Goal: Communication & Community: Share content

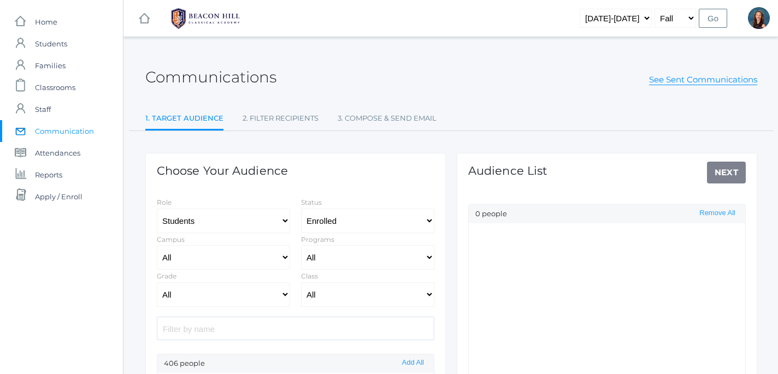
select select "Enrolled"
click at [72, 131] on span "Communication" at bounding box center [64, 131] width 59 height 22
select select "Enrolled"
click at [157, 282] on select "All Grammar - Kindergarten - 1st Grade - 2nd Grade - 3rd Grade - 4th Grade - 5t…" at bounding box center [223, 294] width 133 height 25
select select "10"
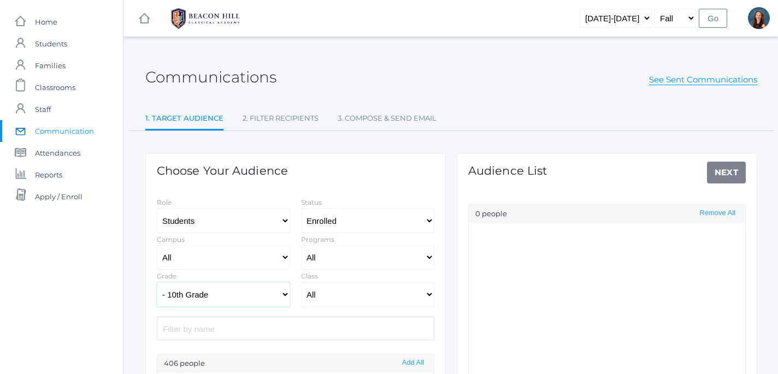
click option "- 10th Grade" at bounding box center [0, 0] width 0 height 0
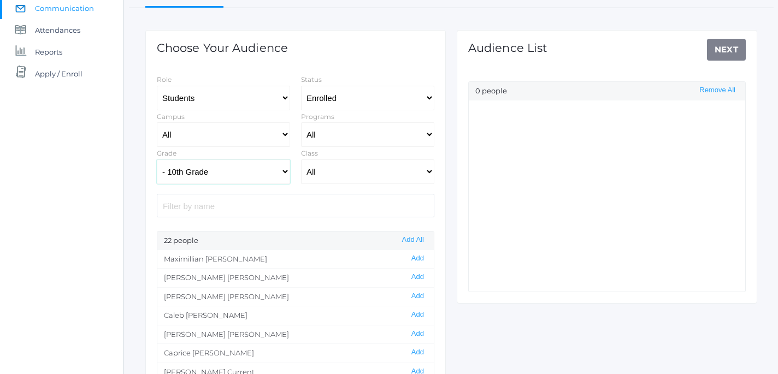
scroll to position [125, 0]
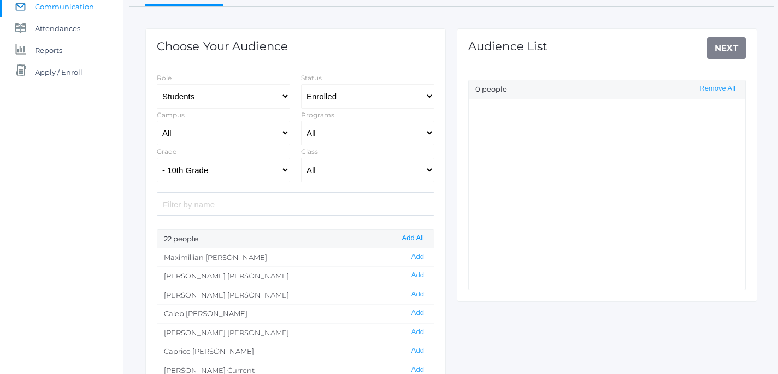
click at [410, 242] on button "Add All" at bounding box center [413, 238] width 28 height 9
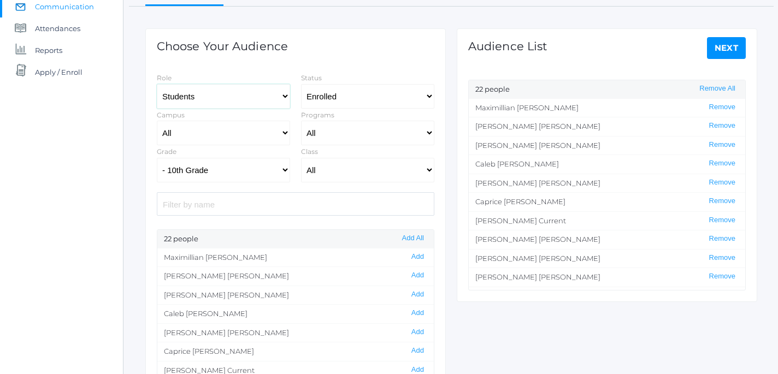
select select "1"
click option "Staff" at bounding box center [0, 0] width 0 height 0
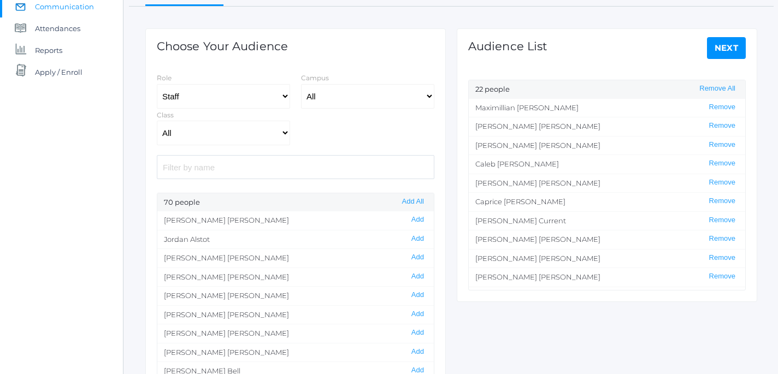
click at [243, 172] on input "search" at bounding box center [296, 166] width 278 height 23
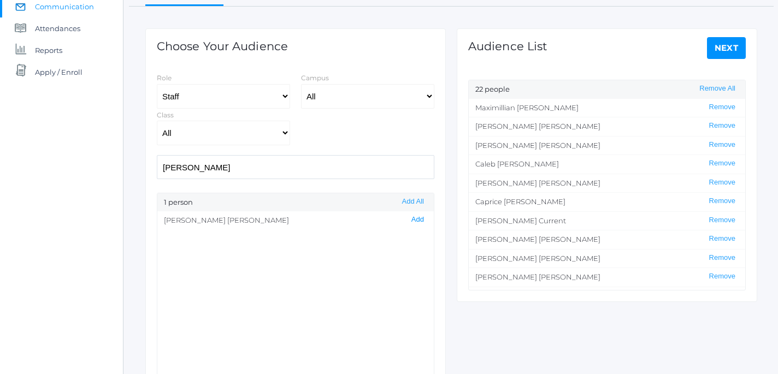
type input "[PERSON_NAME]"
click at [420, 222] on button "Add" at bounding box center [417, 219] width 19 height 9
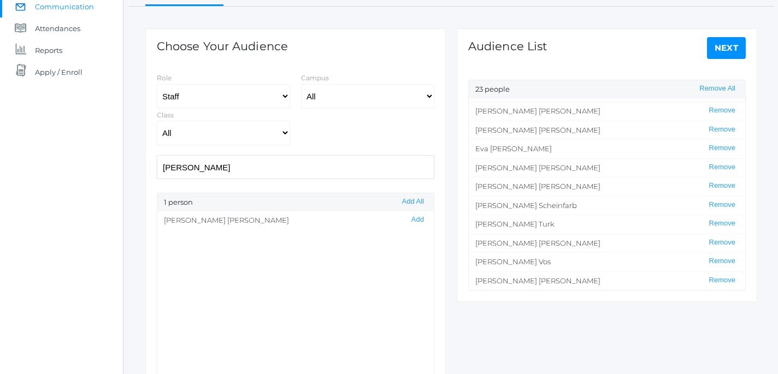
scroll to position [0, 0]
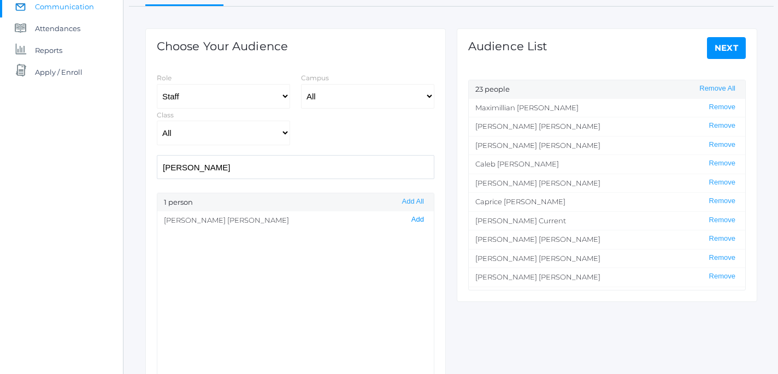
click at [418, 222] on button "Add" at bounding box center [417, 219] width 19 height 9
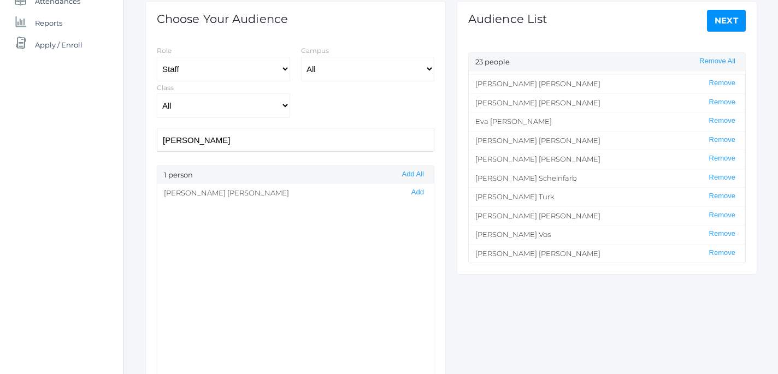
scroll to position [150, 0]
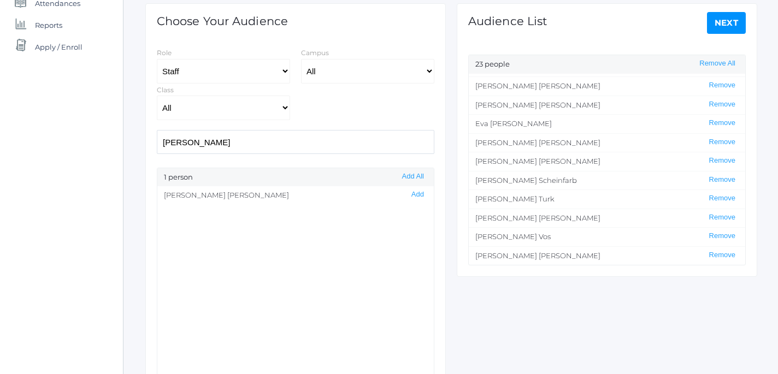
click at [720, 27] on link "Next" at bounding box center [726, 23] width 39 height 22
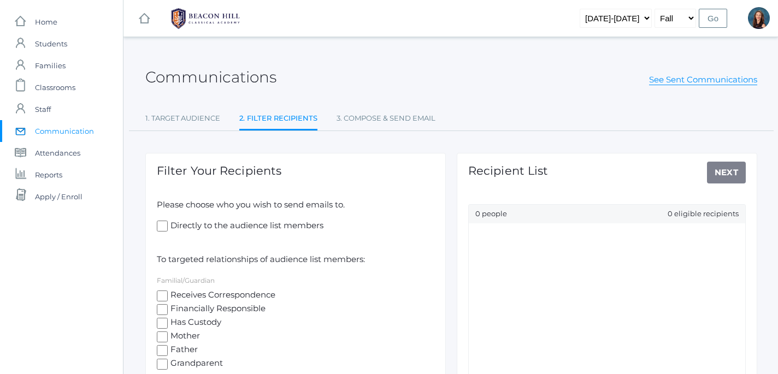
click at [166, 227] on input "Directly to the audience list members" at bounding box center [162, 226] width 11 height 11
checkbox input "true"
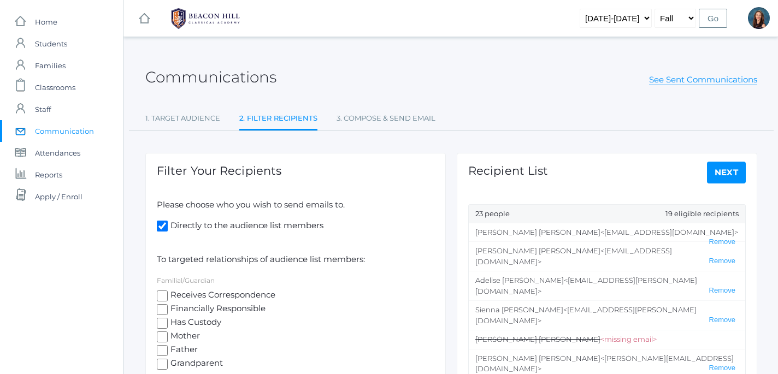
click at [163, 293] on input "Receives Correspondence" at bounding box center [162, 296] width 11 height 11
checkbox input "true"
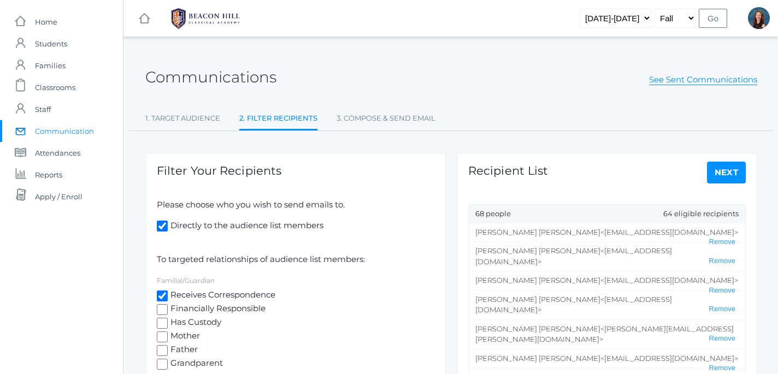
click at [729, 172] on link "Next" at bounding box center [726, 173] width 39 height 22
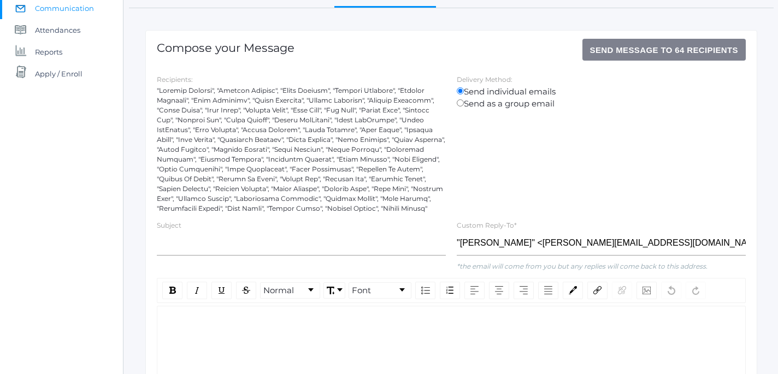
scroll to position [126, 0]
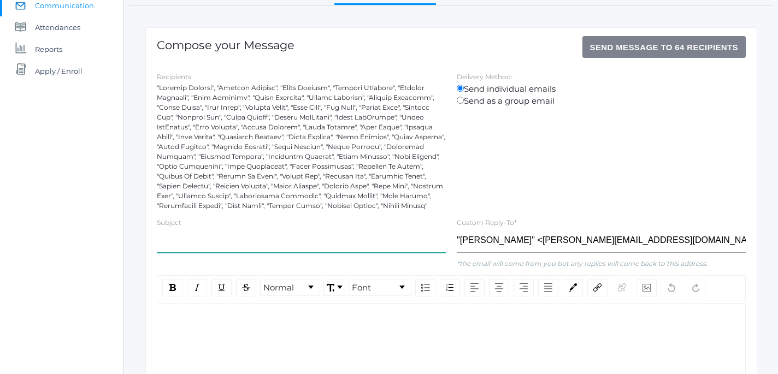
click at [274, 248] on input "text" at bounding box center [301, 240] width 289 height 25
type input "10th Grade Field Trip - [GEOGRAPHIC_DATA]"
click at [220, 320] on div "rdw-editor" at bounding box center [451, 321] width 571 height 13
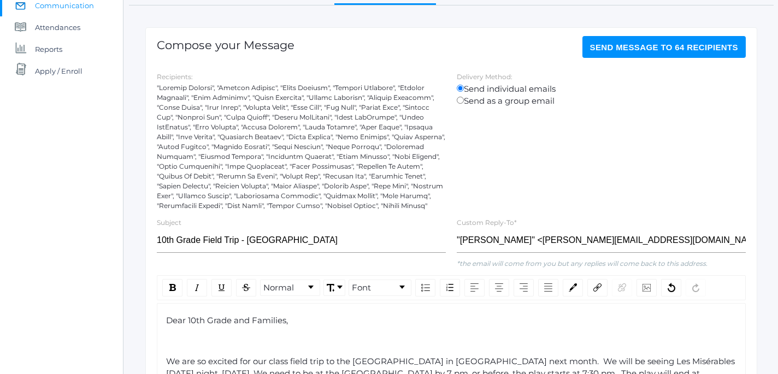
click at [179, 346] on div "rdw-editor" at bounding box center [451, 341] width 571 height 13
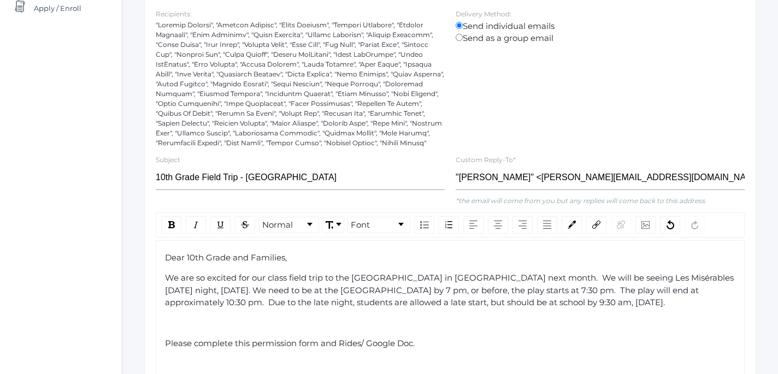
scroll to position [189, 1]
click at [173, 323] on div "rdw-editor" at bounding box center [450, 323] width 571 height 13
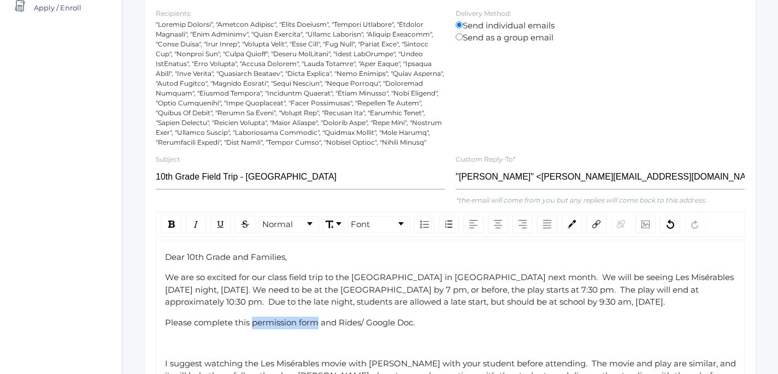
drag, startPoint x: 252, startPoint y: 324, endPoint x: 319, endPoint y: 325, distance: 66.7
click at [319, 325] on span "Please complete this permission form and Rides/ Google Doc." at bounding box center [290, 322] width 250 height 10
click at [596, 225] on img "rdw-link-control" at bounding box center [596, 224] width 8 height 8
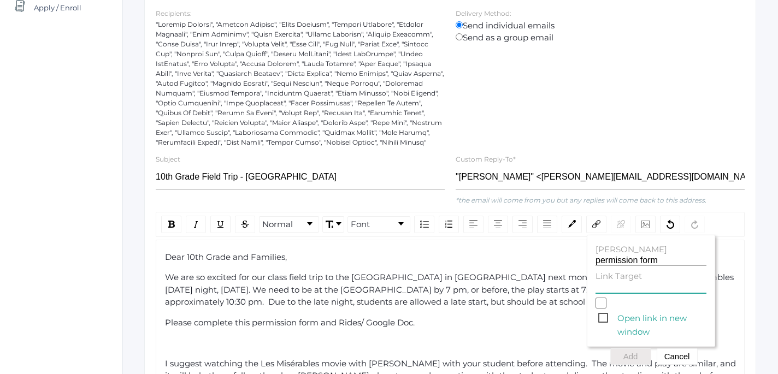
click at [626, 285] on input "Link Target" at bounding box center [651, 288] width 111 height 10
paste input "[URL][DOMAIN_NAME]"
click at [604, 317] on span "Open link in new window" at bounding box center [652, 318] width 108 height 14
type input "[URL][DOMAIN_NAME]"
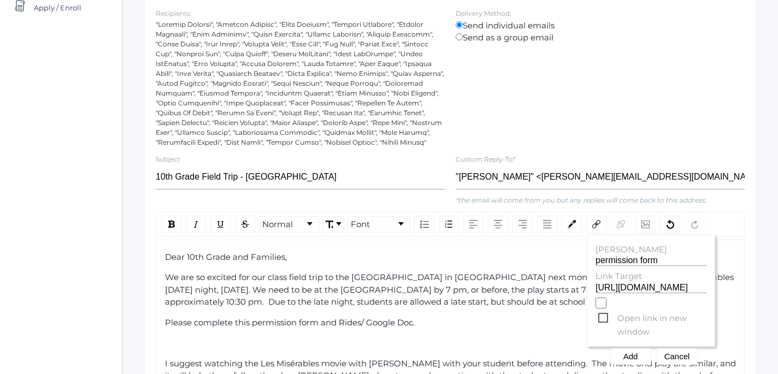
click at [604, 309] on input "Open link in new window" at bounding box center [601, 303] width 11 height 11
checkbox input "true"
click at [629, 359] on button "Add" at bounding box center [630, 357] width 41 height 16
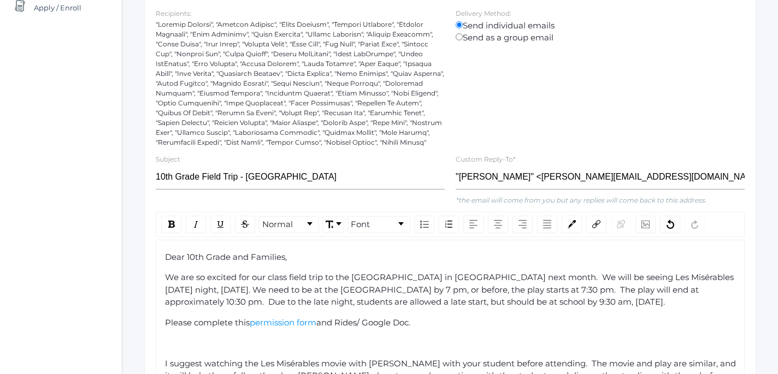
drag, startPoint x: 344, startPoint y: 323, endPoint x: 417, endPoint y: 325, distance: 73.3
click at [410, 325] on span "and Rides/ Google Doc." at bounding box center [363, 322] width 94 height 10
click at [596, 227] on img "rdw-link-control" at bounding box center [596, 224] width 8 height 8
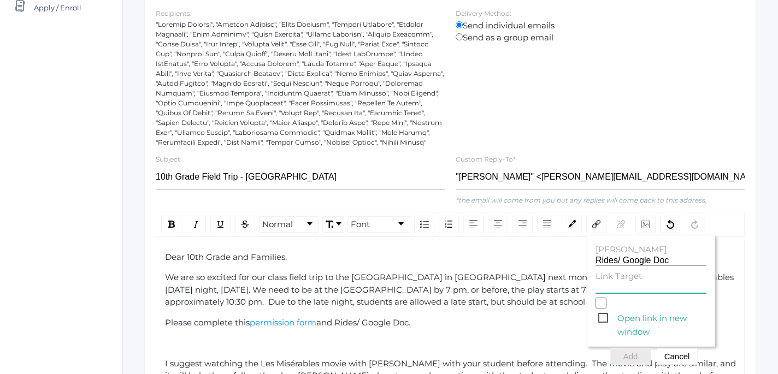
click at [606, 288] on input "Link Target" at bounding box center [651, 288] width 111 height 10
paste input "[URL][DOMAIN_NAME]"
click at [601, 319] on span "Open link in new window" at bounding box center [652, 318] width 108 height 14
type input "[URL][DOMAIN_NAME]"
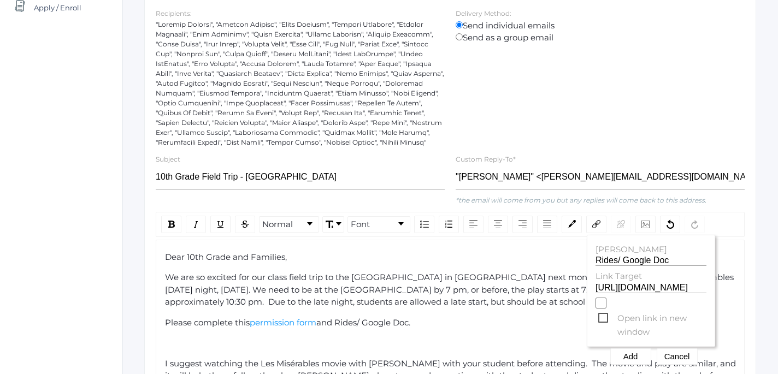
click at [601, 309] on input "Open link in new window" at bounding box center [601, 303] width 11 height 11
checkbox input "true"
click at [631, 358] on button "Add" at bounding box center [630, 357] width 41 height 16
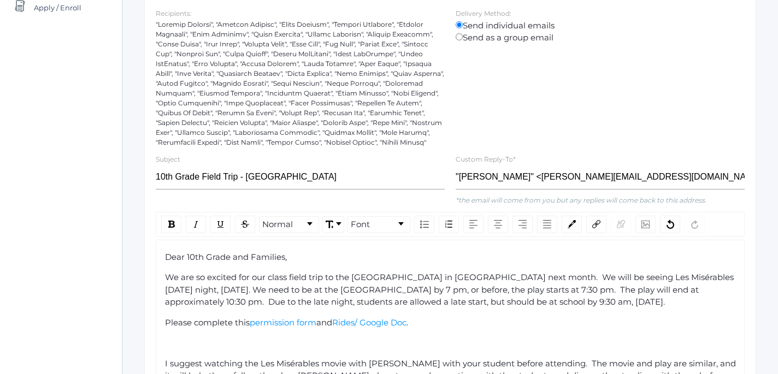
click at [475, 321] on div "Please complete this permission form and Rides/ Google Doc ." at bounding box center [450, 323] width 571 height 13
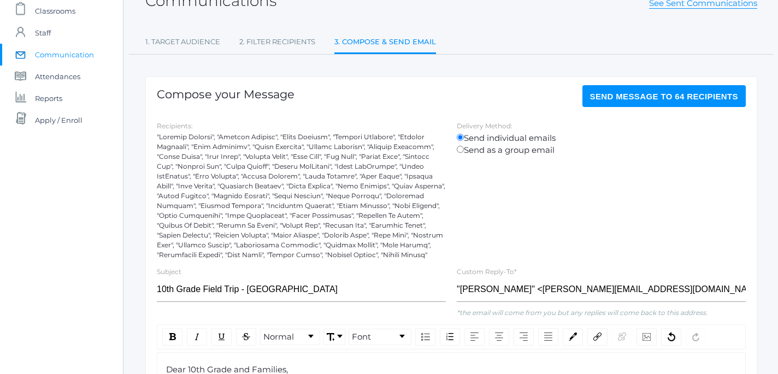
scroll to position [73, 0]
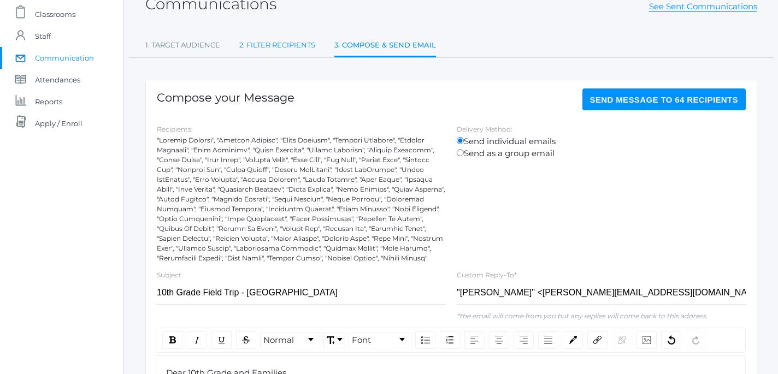
click at [273, 50] on link "2. Filter Recipients" at bounding box center [277, 45] width 76 height 22
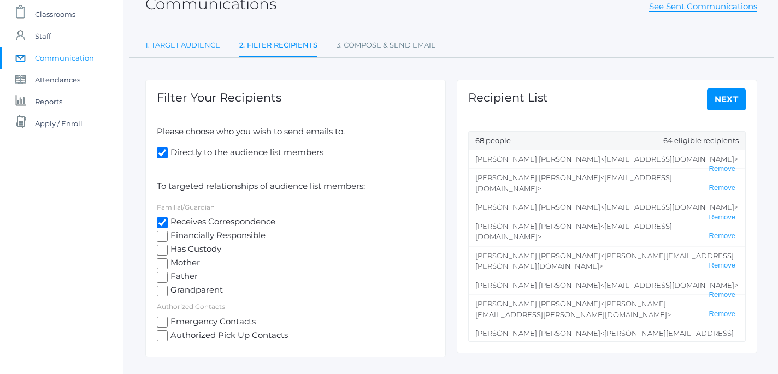
click at [192, 46] on link "1. Target Audience" at bounding box center [182, 45] width 75 height 22
select select "Enrolled"
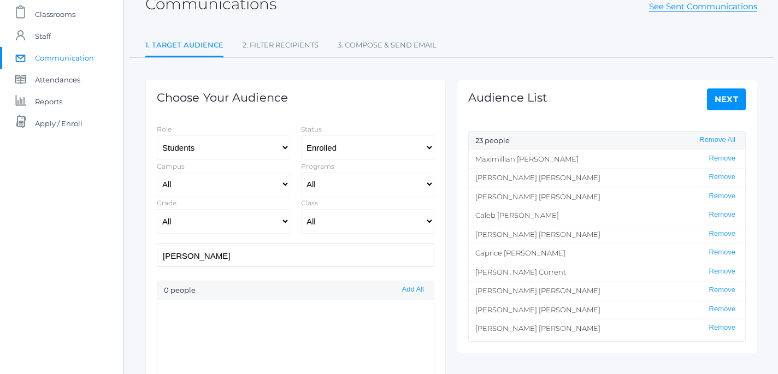
drag, startPoint x: 229, startPoint y: 258, endPoint x: 148, endPoint y: 244, distance: 82.6
click at [157, 244] on input "[PERSON_NAME]" at bounding box center [296, 255] width 278 height 23
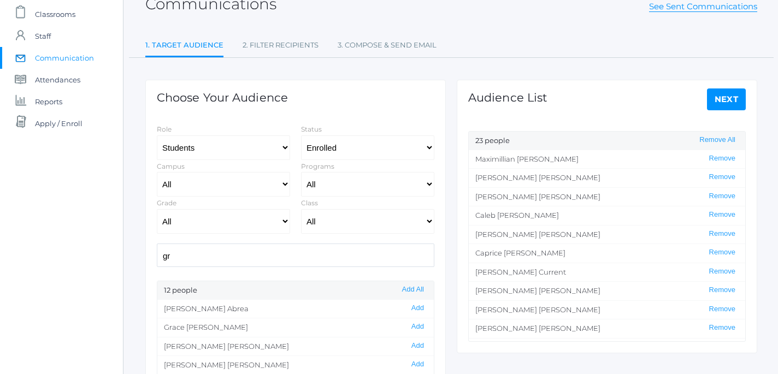
type input "g"
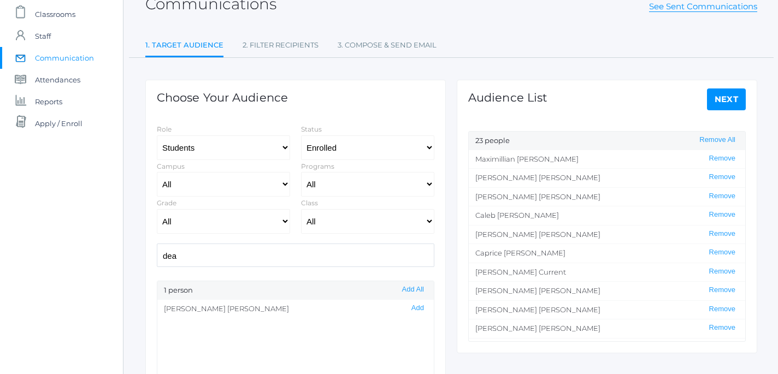
type input "dea"
select select "1"
click option "Staff" at bounding box center [0, 0] width 0 height 0
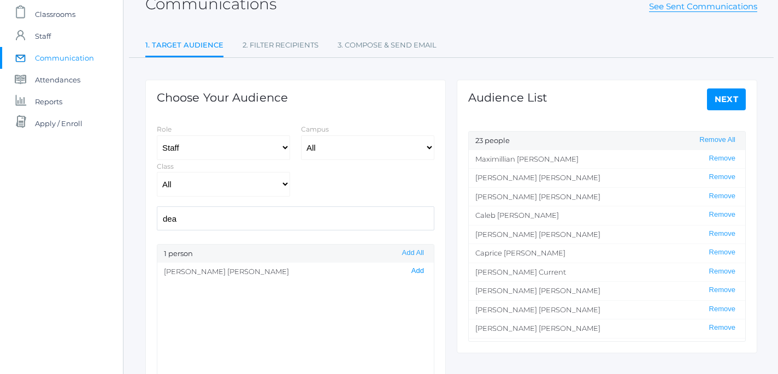
click at [419, 273] on button "Add" at bounding box center [417, 271] width 19 height 9
click at [729, 99] on link "Next" at bounding box center [726, 100] width 39 height 22
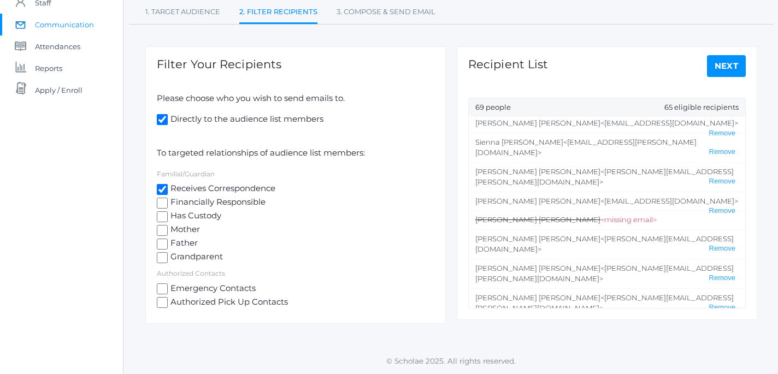
scroll to position [335, 0]
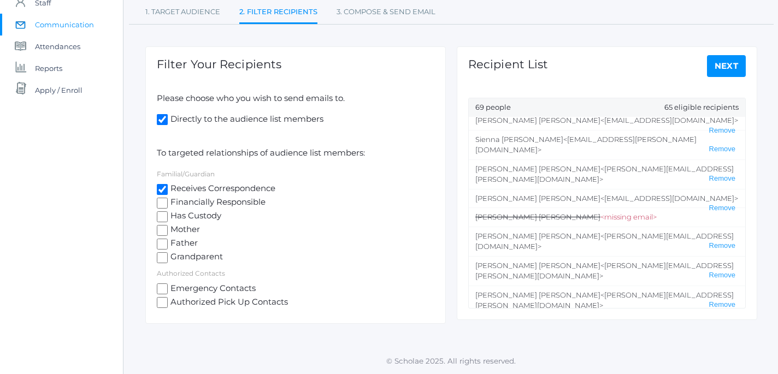
click at [738, 61] on link "Next" at bounding box center [726, 66] width 39 height 22
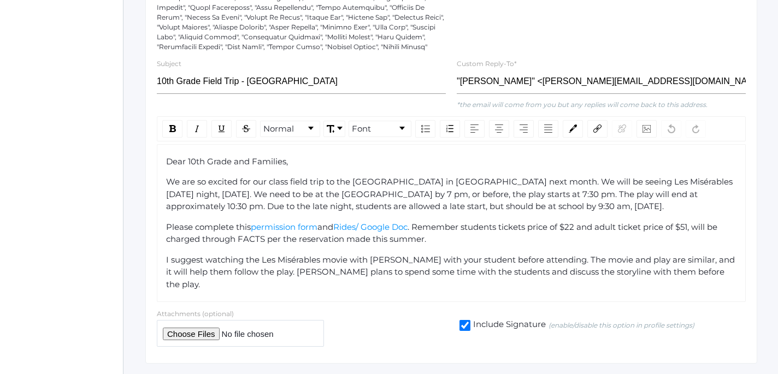
scroll to position [287, 0]
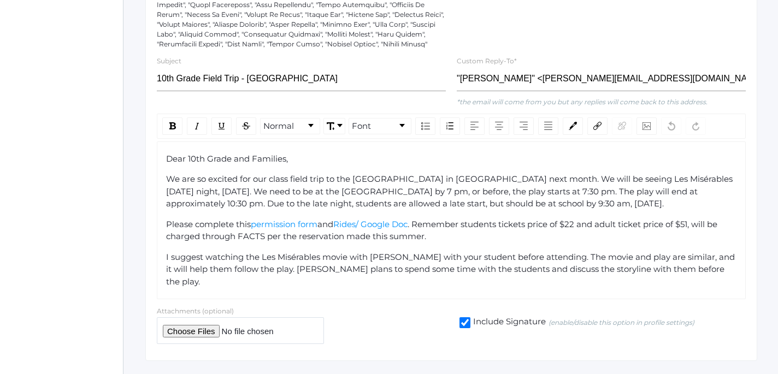
click at [464, 279] on div "Dear 10th Grade and Families, We are so excited for our class field trip to the…" at bounding box center [451, 221] width 589 height 158
click at [696, 282] on div "Dear 10th Grade and Families, We are so excited for our class field trip to the…" at bounding box center [451, 221] width 589 height 158
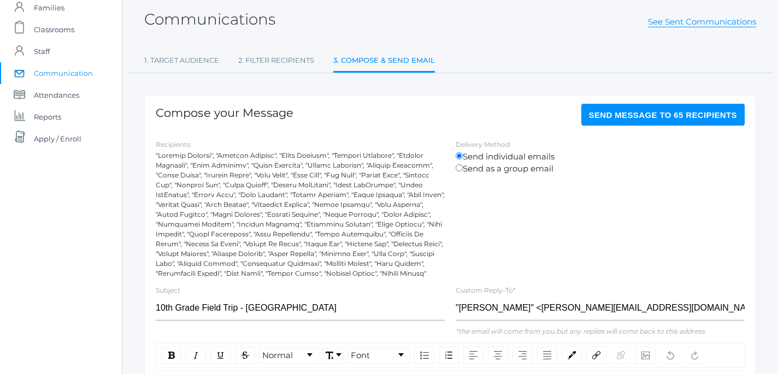
scroll to position [63, 1]
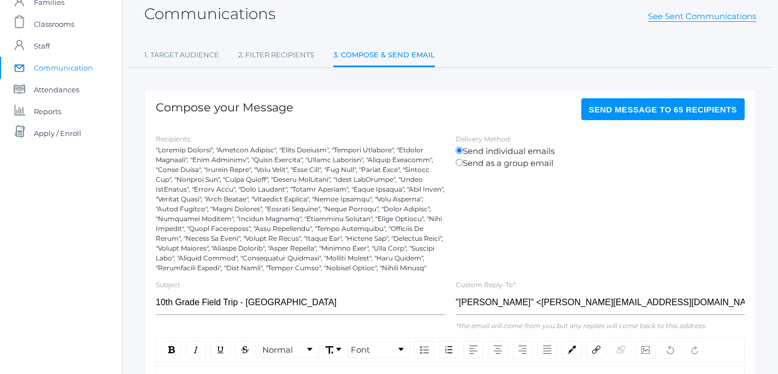
click at [655, 106] on span "Send Message to 65 recipients" at bounding box center [663, 109] width 149 height 9
